Goal: Information Seeking & Learning: Learn about a topic

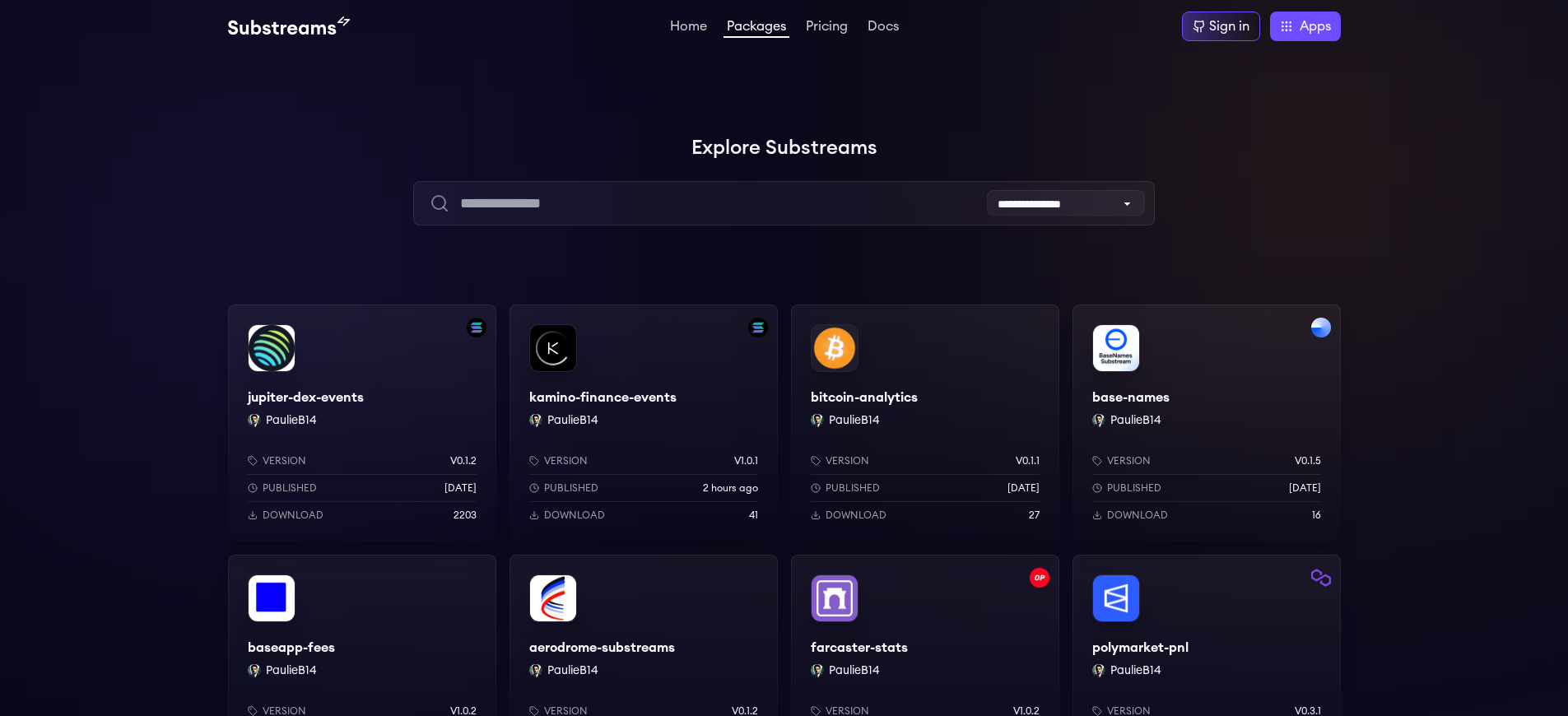
click at [361, 647] on div "baseapp-fees PaulieB14 Version v1.0.2 Published 2 months ago Download 10" at bounding box center [362, 673] width 268 height 237
click at [1230, 26] on div "Sign in" at bounding box center [1230, 26] width 41 height 20
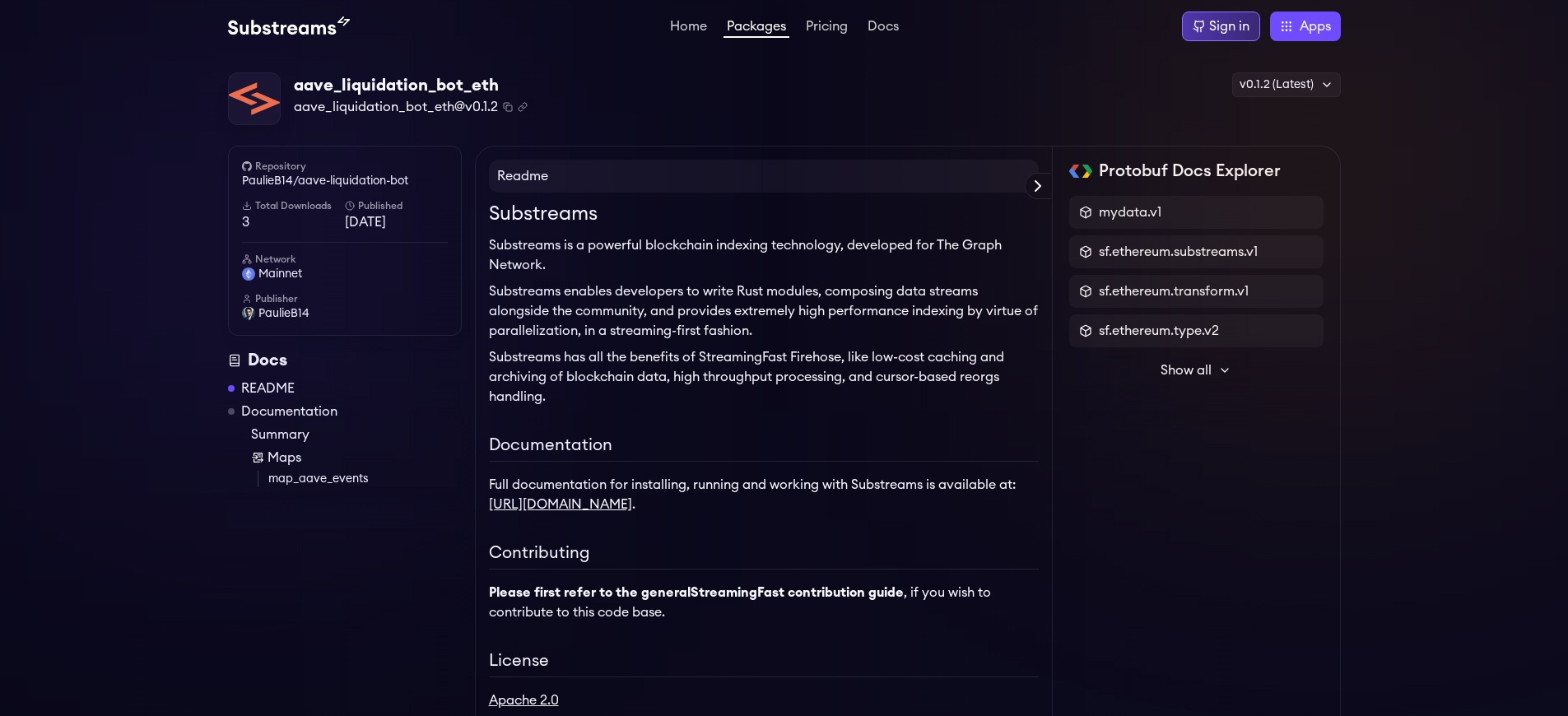
click at [1230, 26] on div "Sign in" at bounding box center [1230, 26] width 41 height 20
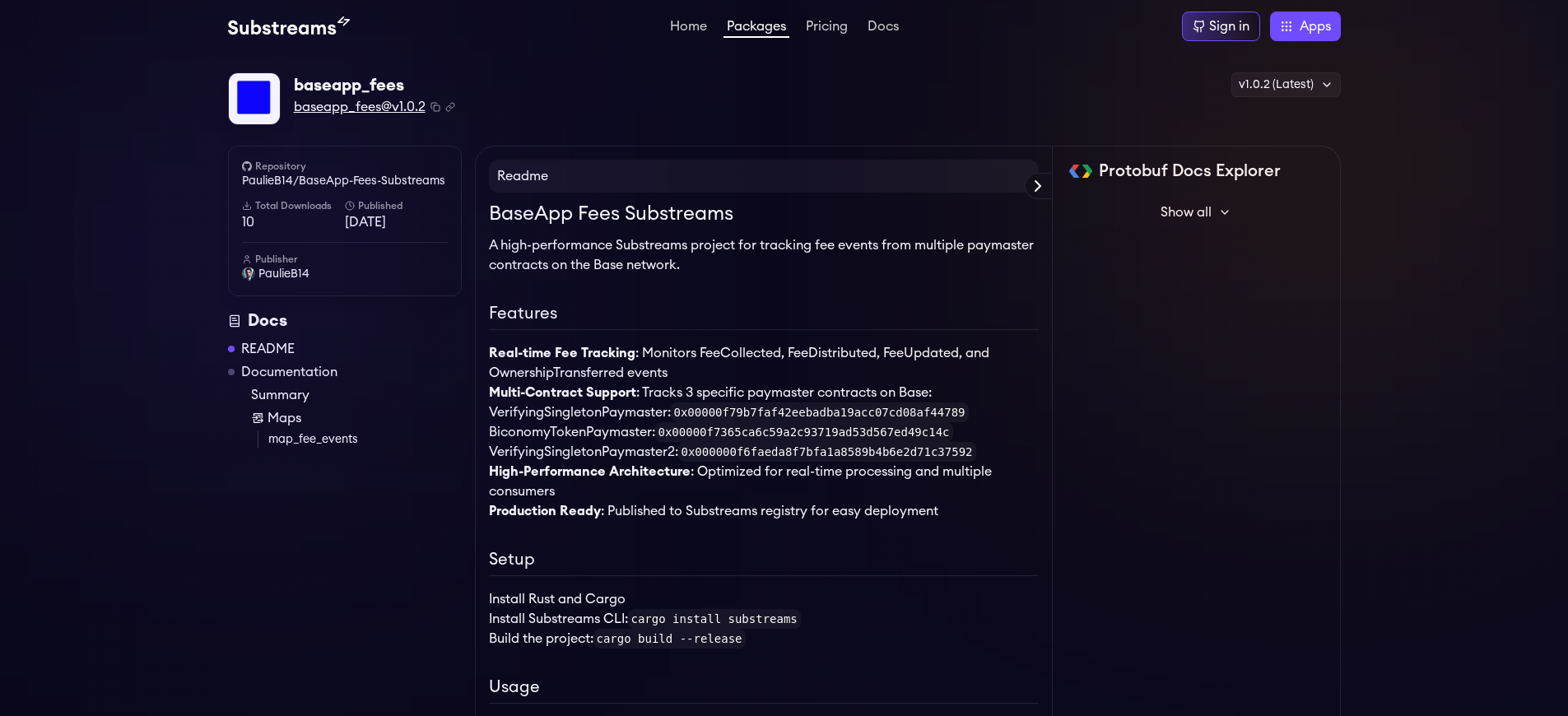
click at [359, 107] on span "baseapp_fees@v1.0.2" at bounding box center [359, 107] width 131 height 20
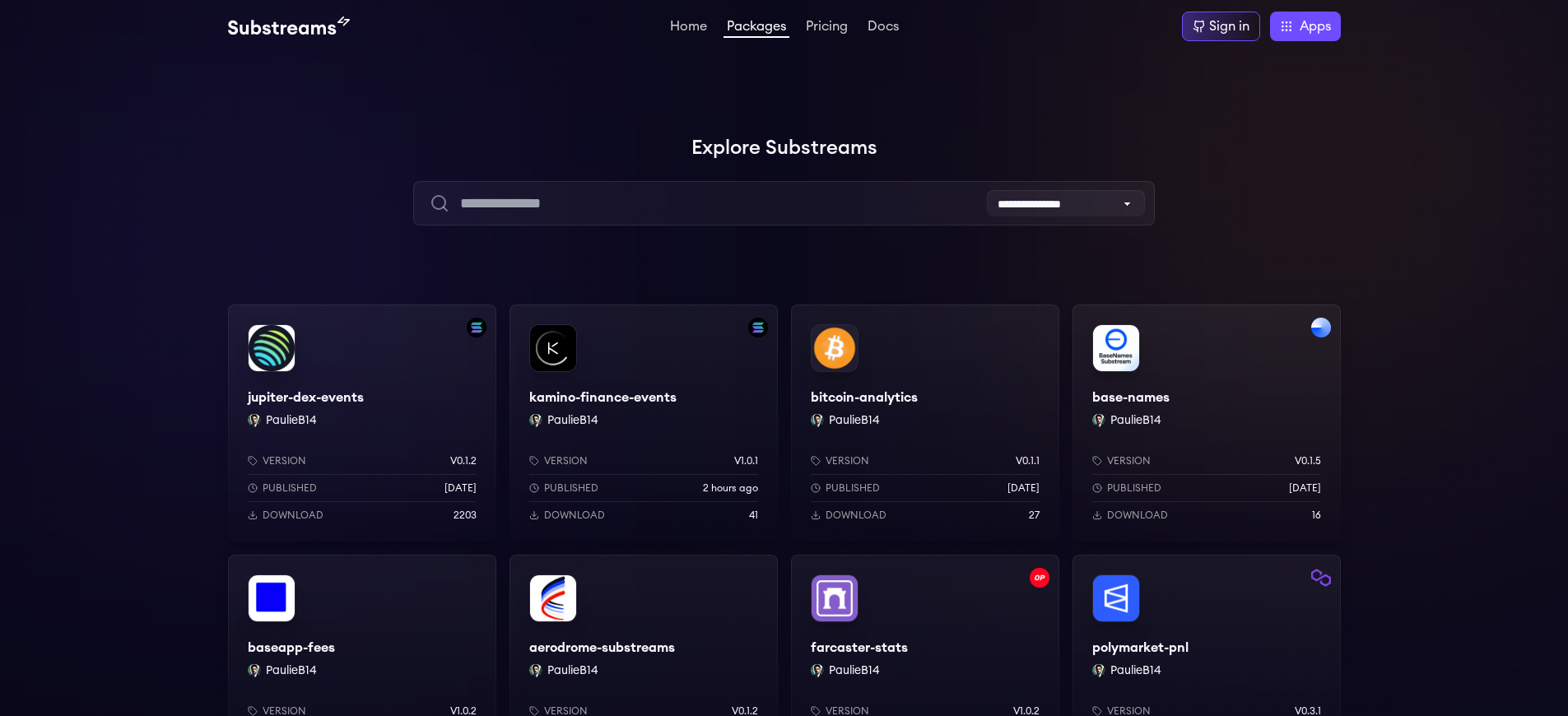
click at [1230, 26] on div "Sign in" at bounding box center [1230, 26] width 41 height 20
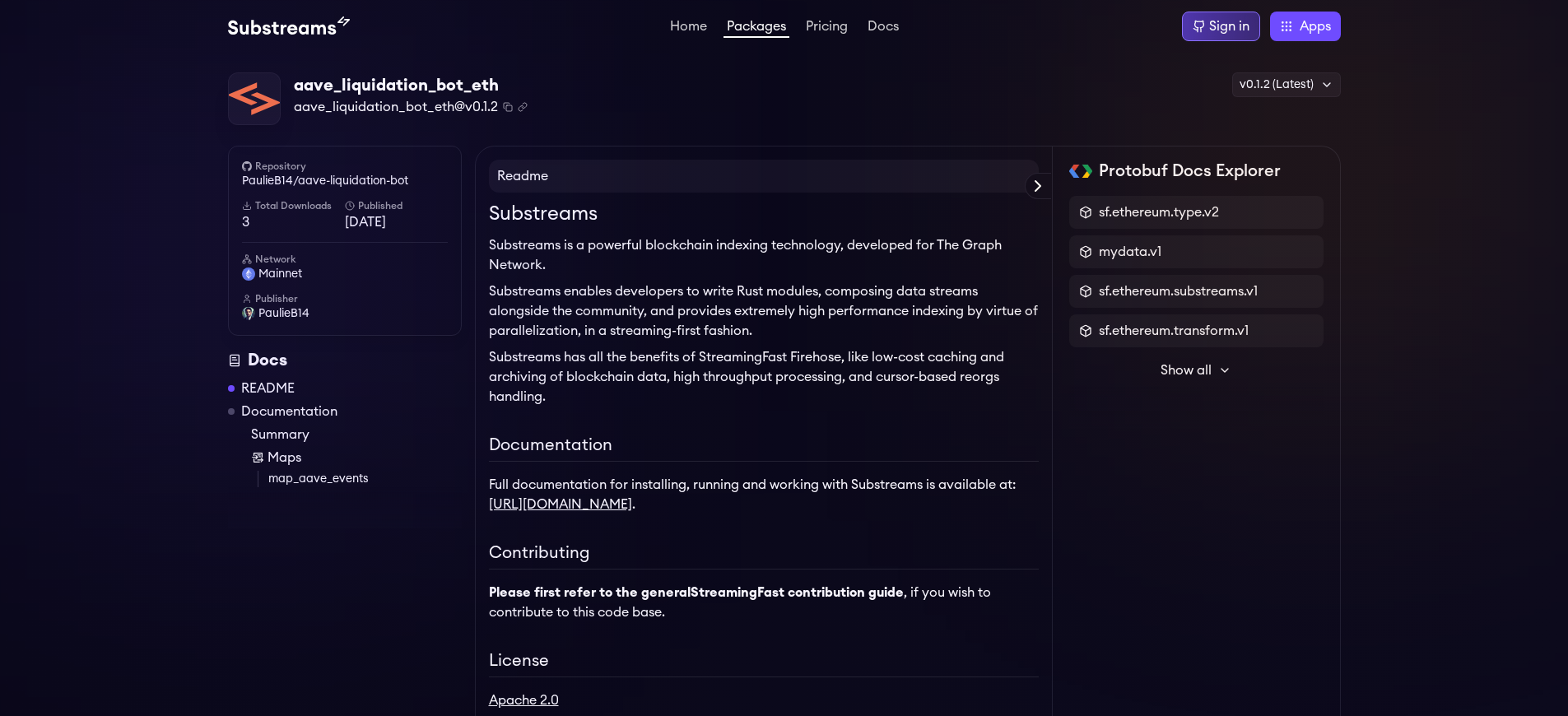
click at [1230, 26] on div "Sign in" at bounding box center [1230, 26] width 41 height 20
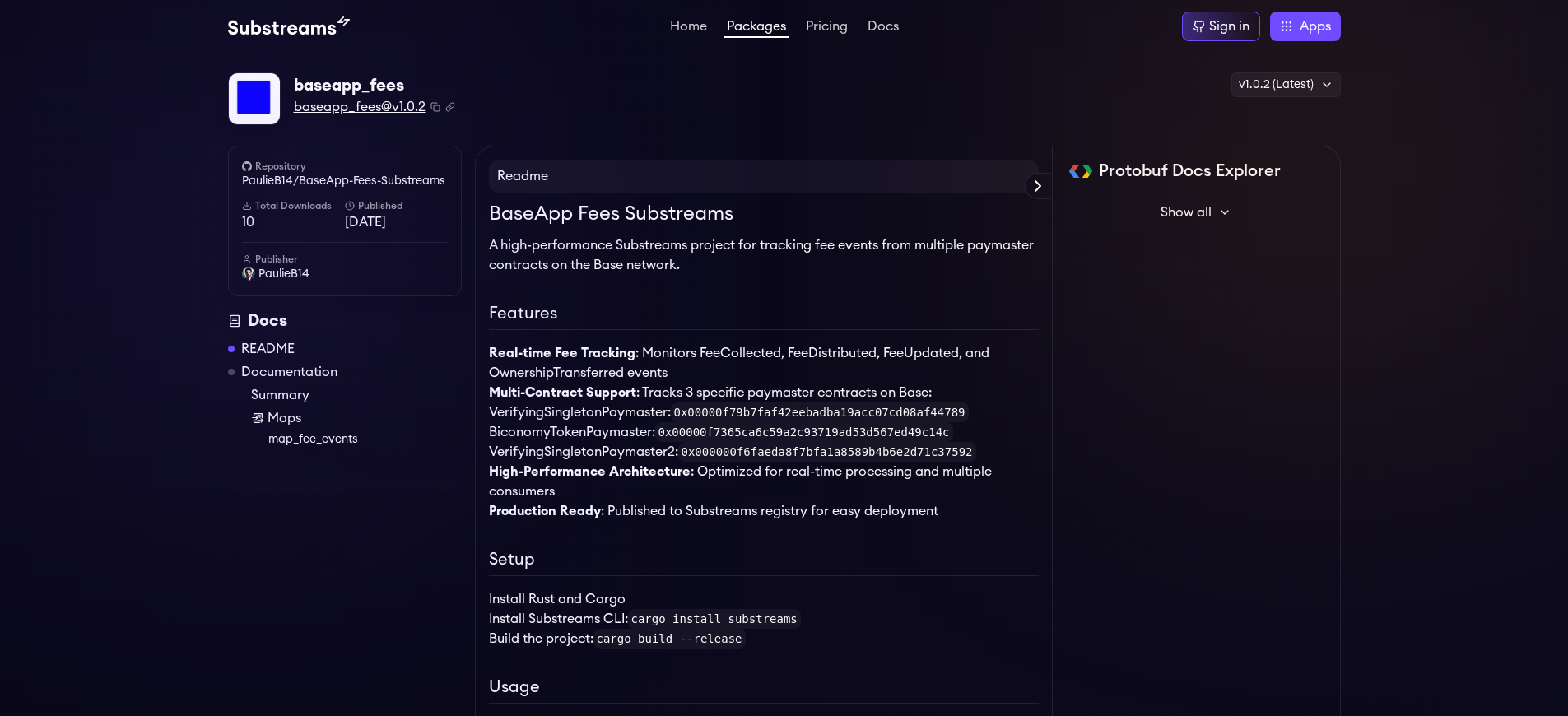
click at [359, 107] on span "baseapp_fees@v1.0.2" at bounding box center [359, 107] width 131 height 20
click at [344, 181] on link "PaulieB14/BaseApp-Fees-Substreams" at bounding box center [345, 180] width 206 height 16
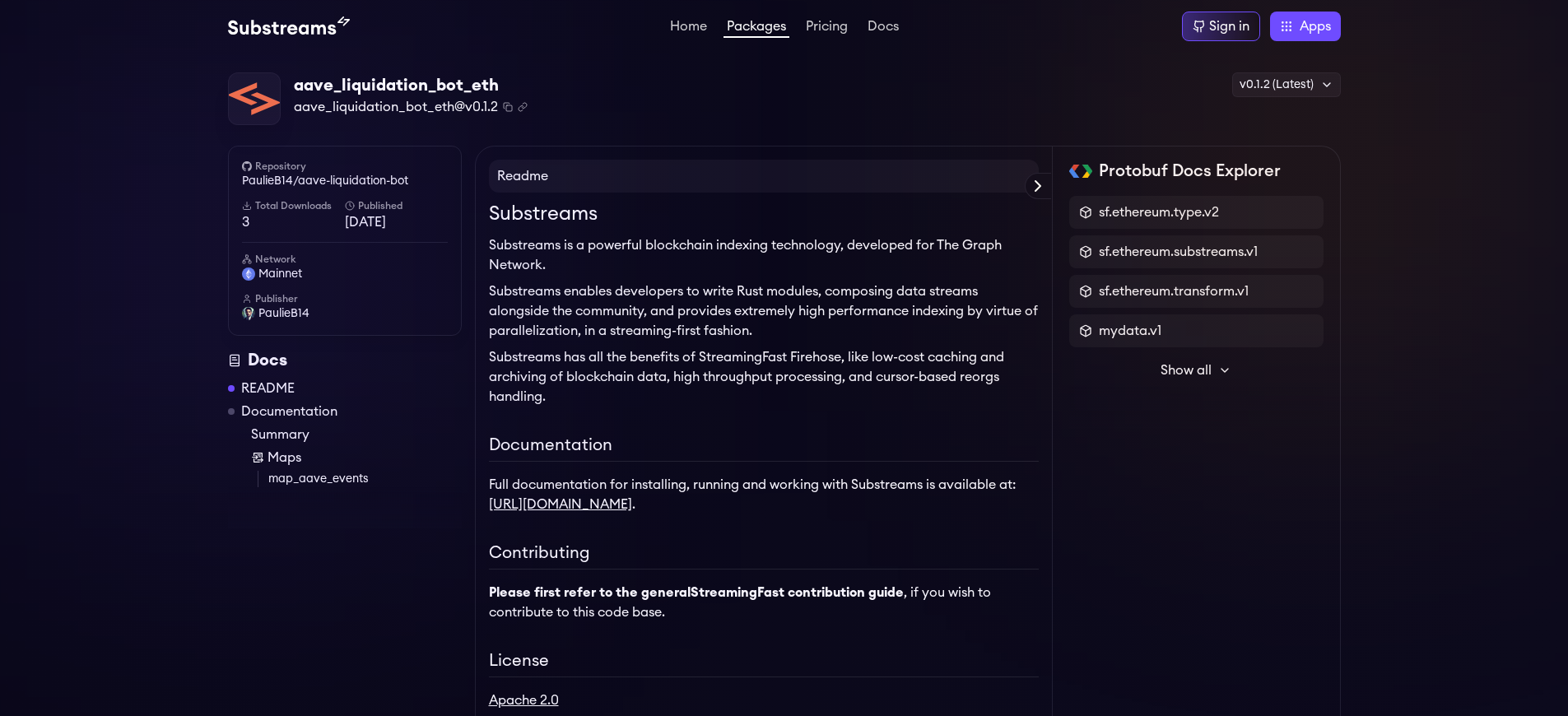
click at [1230, 26] on div "Sign in" at bounding box center [1230, 26] width 41 height 20
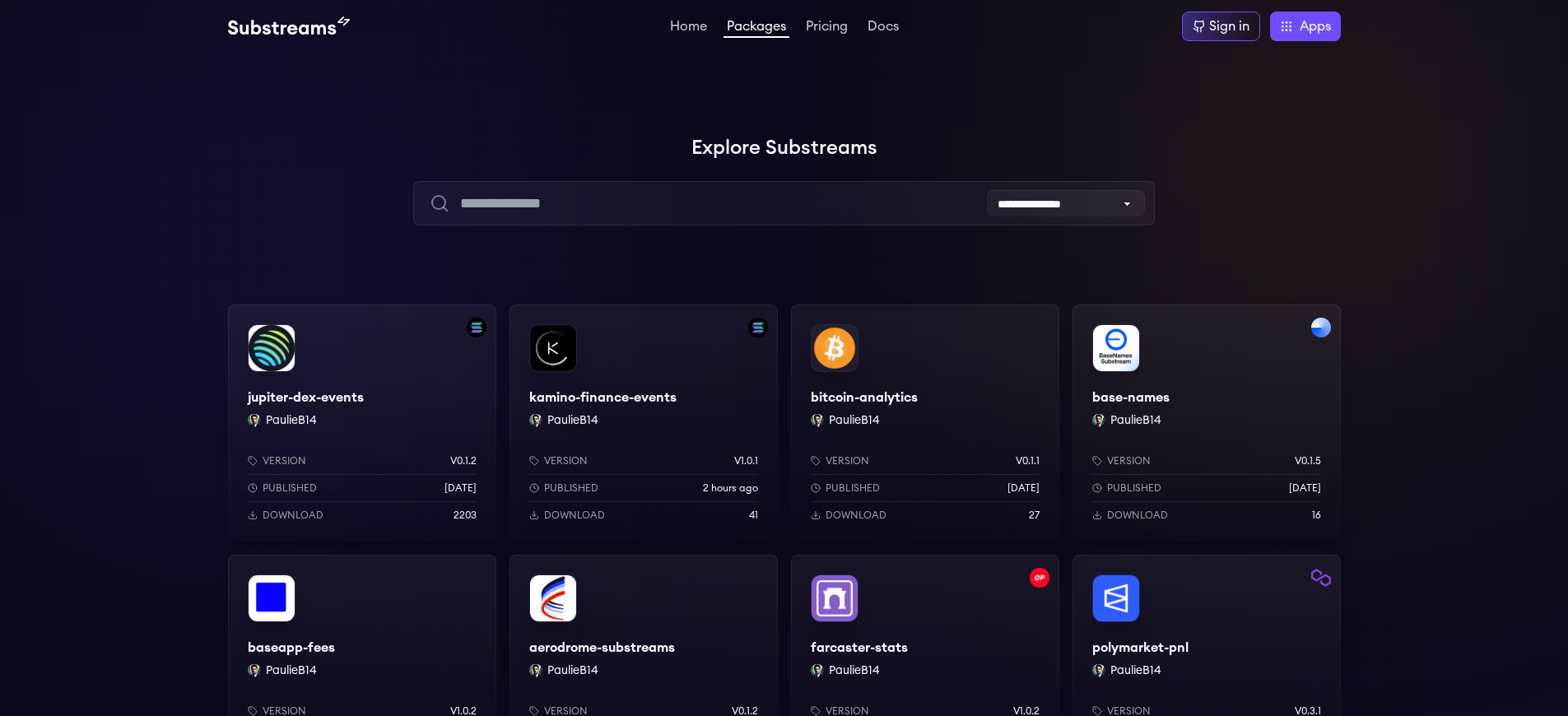
click at [361, 647] on div "baseapp-fees PaulieB14 Version v1.0.2 Published [DATE] Download 10" at bounding box center [362, 673] width 268 height 237
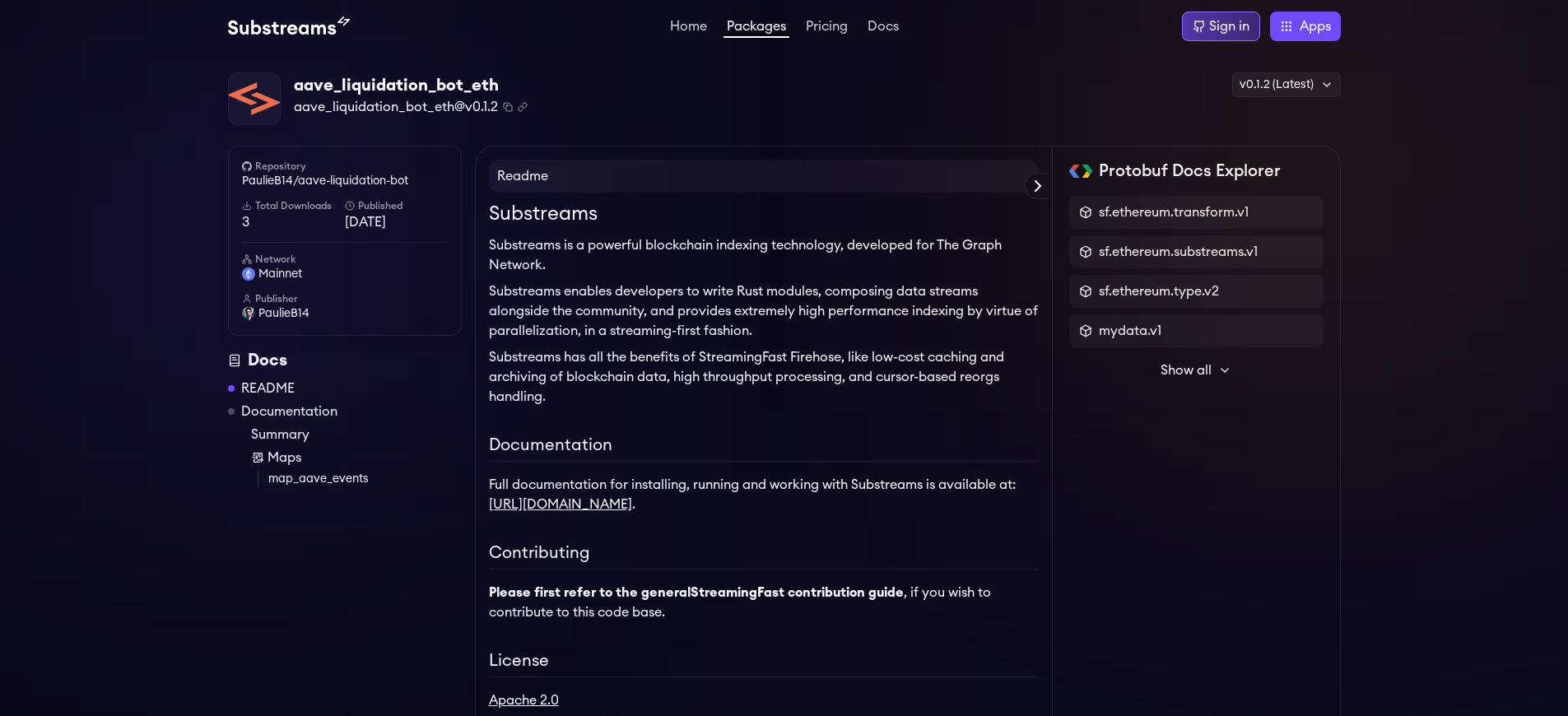
click at [1230, 26] on div "Sign in" at bounding box center [1230, 26] width 41 height 20
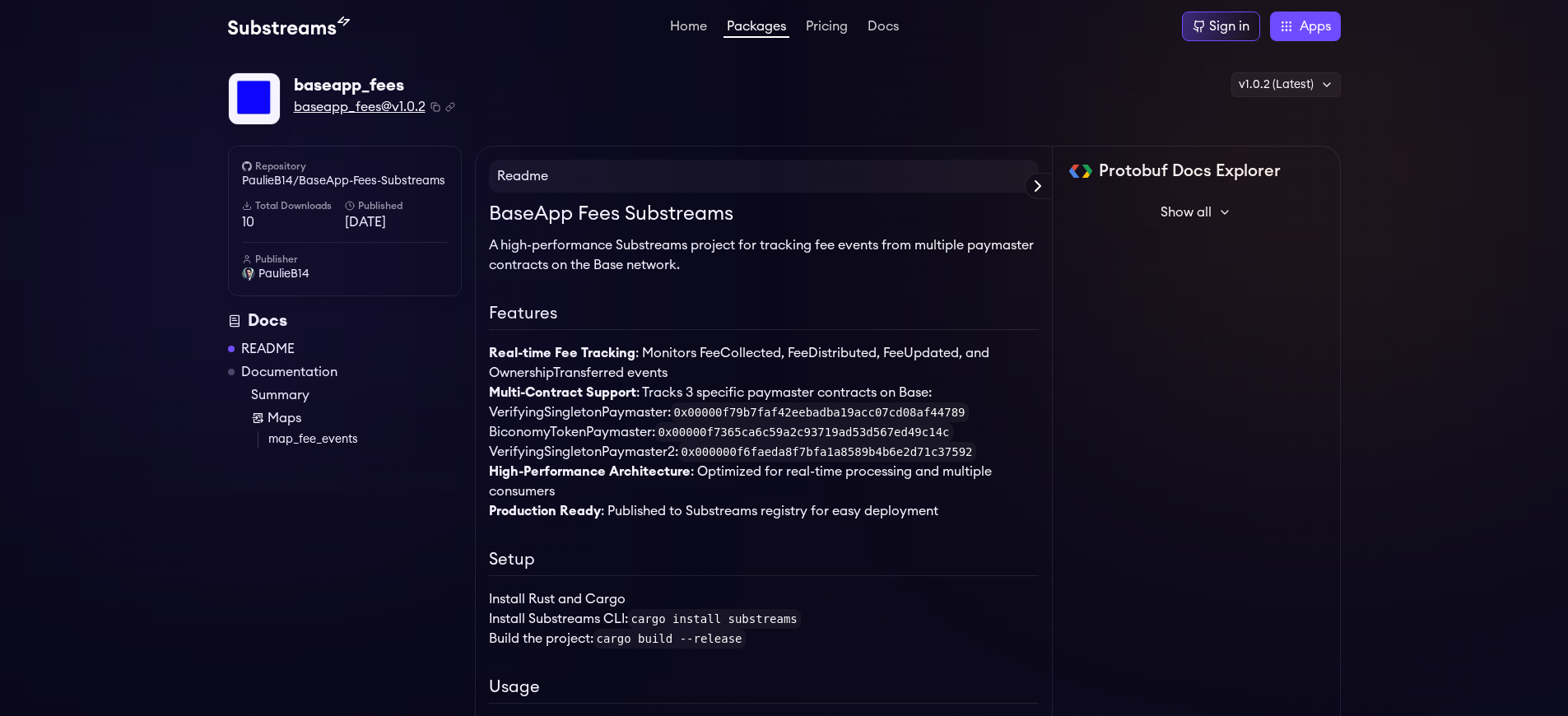
click at [359, 107] on span "baseapp_fees@v1.0.2" at bounding box center [359, 107] width 131 height 20
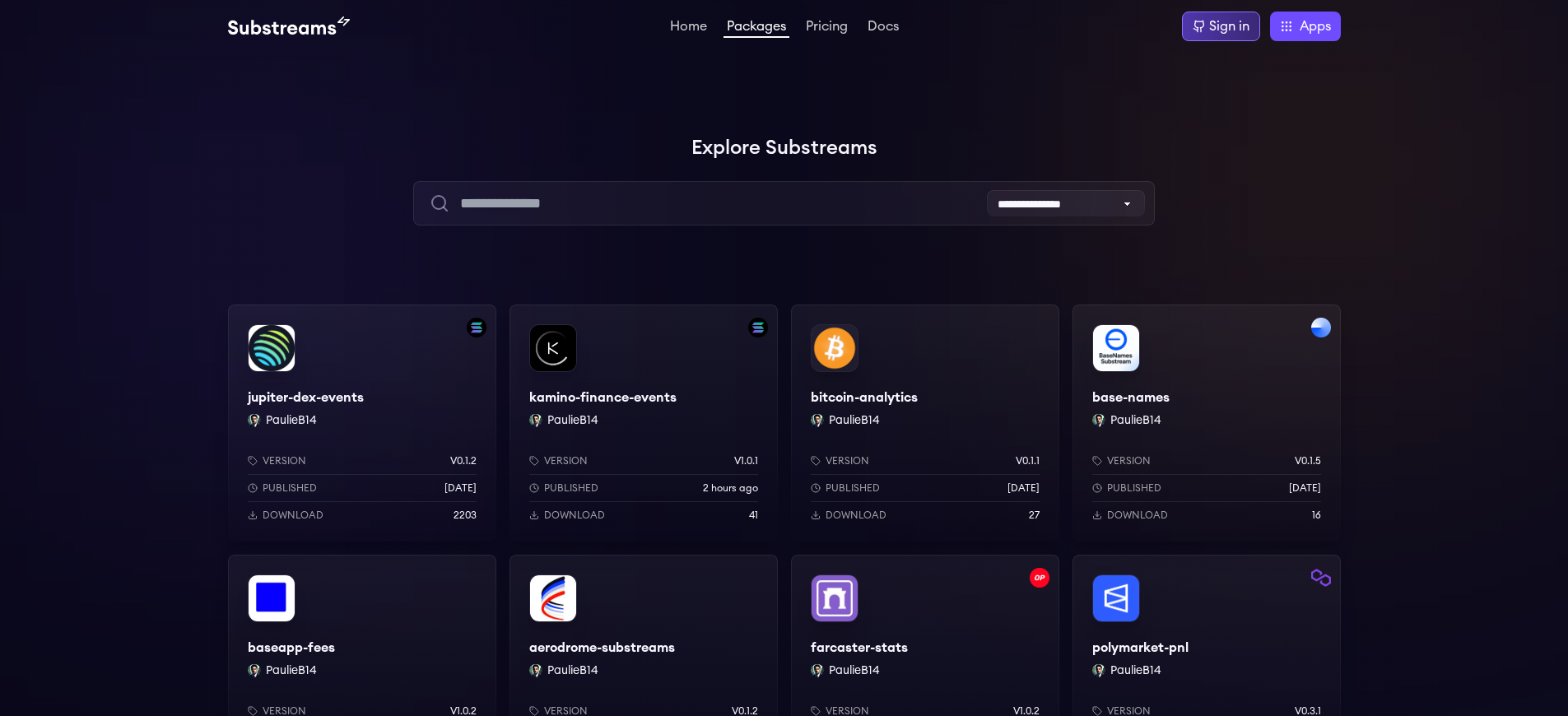
click at [1230, 26] on div "Sign in" at bounding box center [1230, 26] width 41 height 20
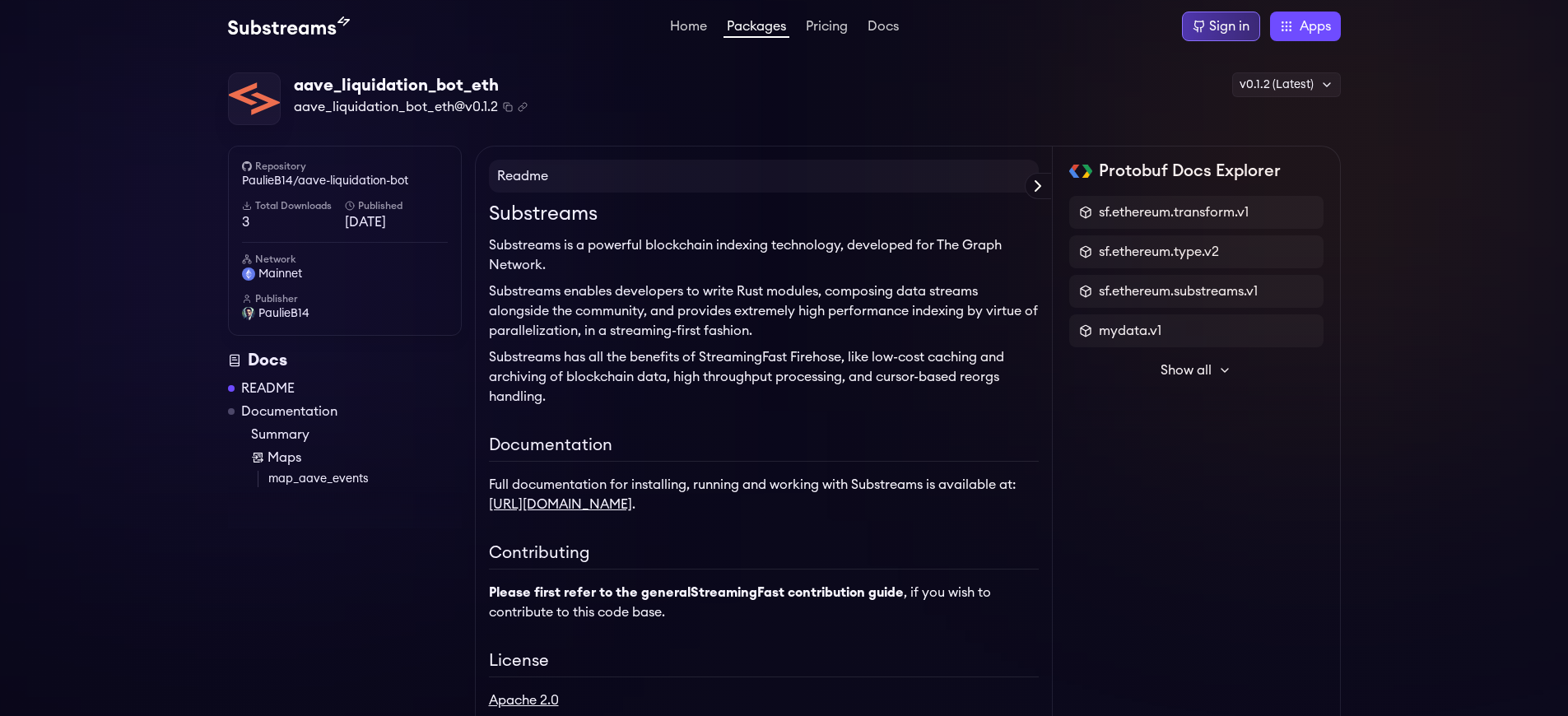
click at [1230, 26] on div "Sign in" at bounding box center [1230, 26] width 41 height 20
